Goal: Transaction & Acquisition: Purchase product/service

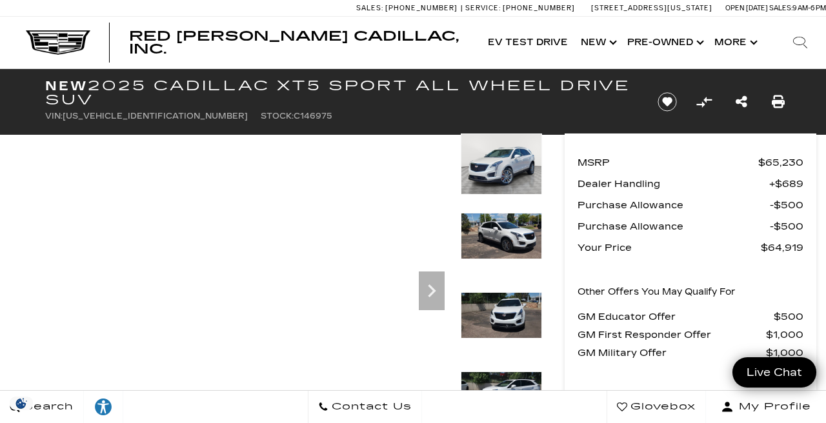
click at [81, 35] on img at bounding box center [58, 42] width 65 height 25
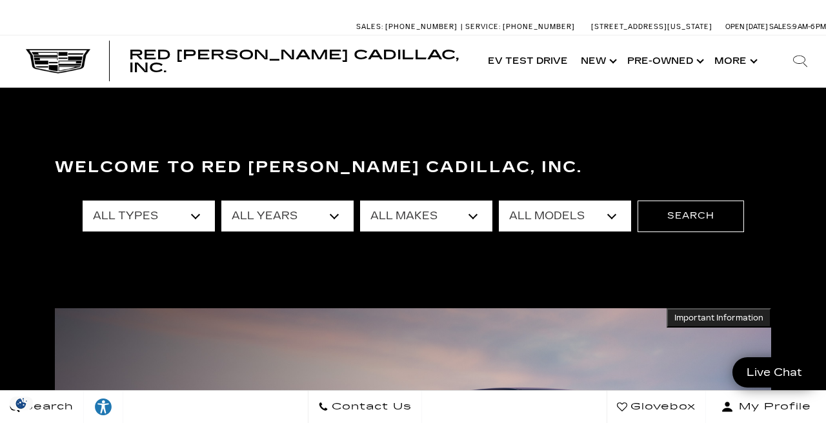
select select "2025"
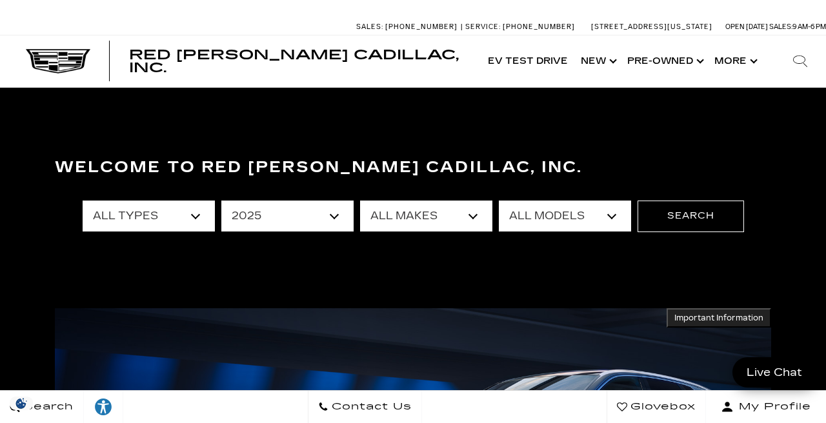
select select "Cadillac"
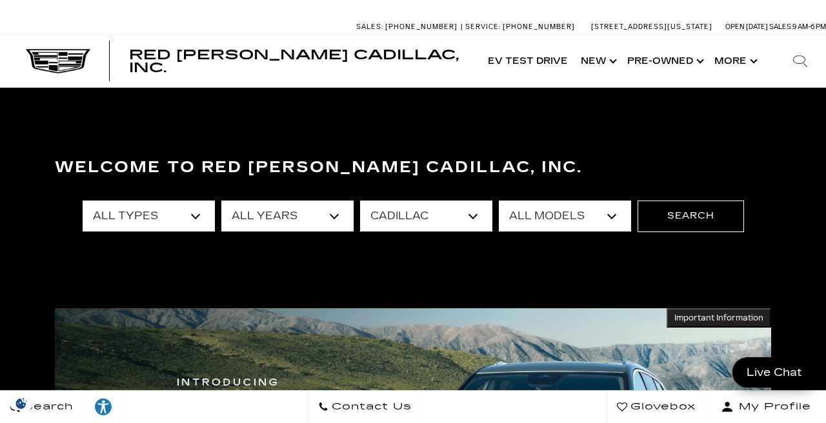
select select "XT6"
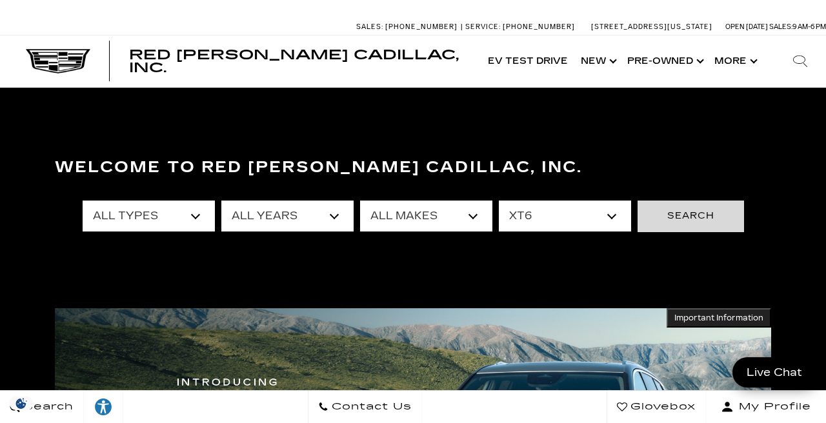
click at [683, 219] on button "Search" at bounding box center [691, 216] width 106 height 31
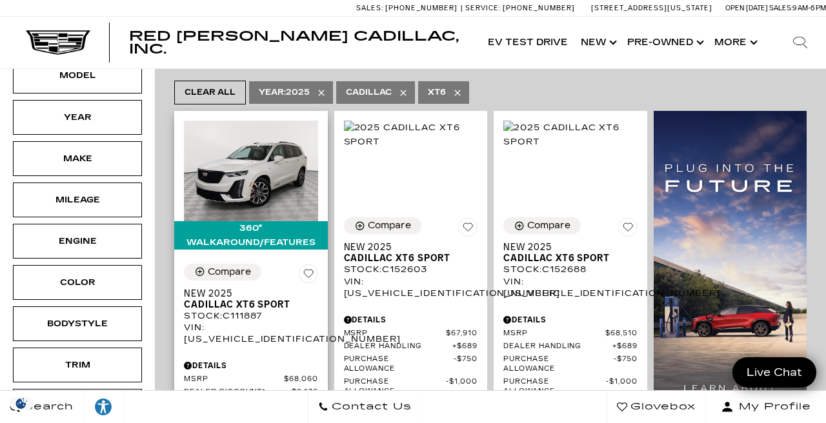
scroll to position [261, 0]
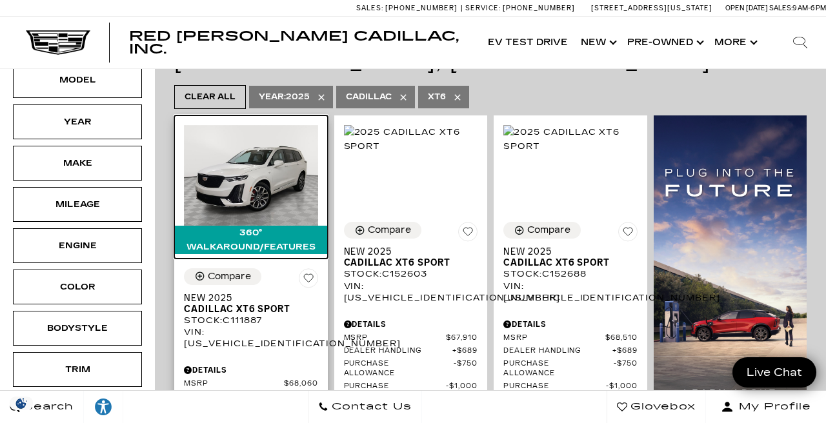
click at [240, 159] on img at bounding box center [251, 175] width 134 height 101
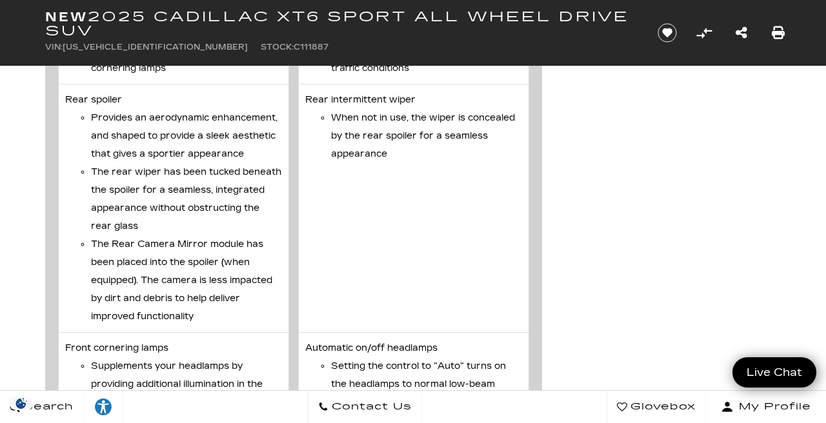
scroll to position [5446, 0]
